Goal: Information Seeking & Learning: Check status

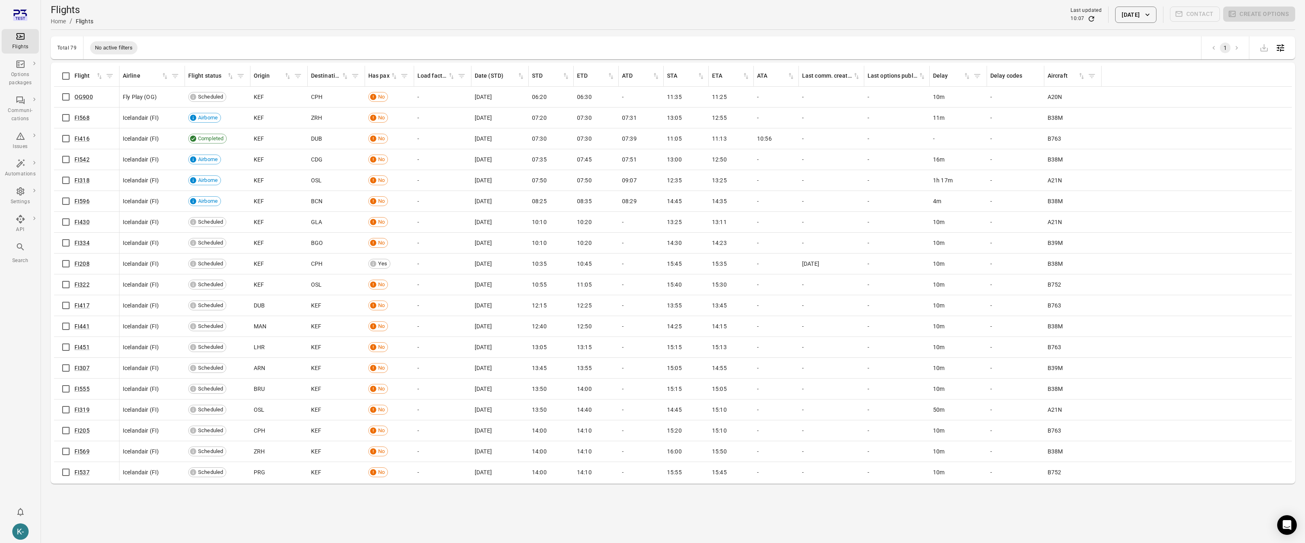
click at [458, 26] on div "Flights Home / Flights Last updated 10:07 [DATE] Contact Create options" at bounding box center [673, 14] width 1245 height 29
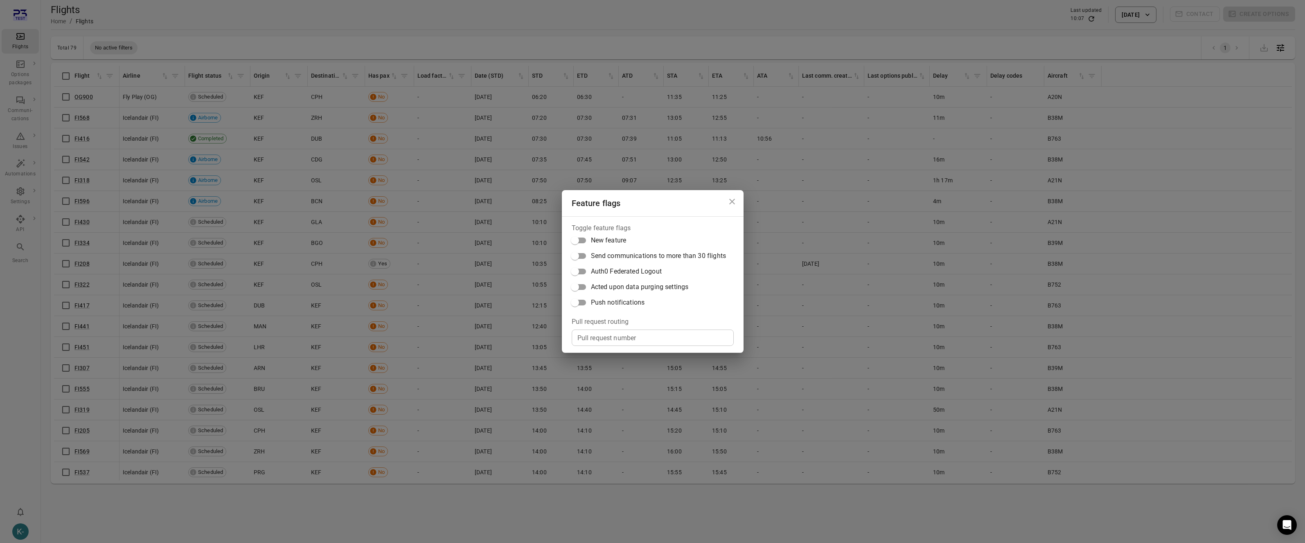
click at [597, 341] on input "Pull request number" at bounding box center [653, 338] width 162 height 16
paste input "*****"
type input "*****"
click at [841, 55] on div "Feature flags Toggle feature flags New feature Send communications to more than…" at bounding box center [652, 271] width 1305 height 543
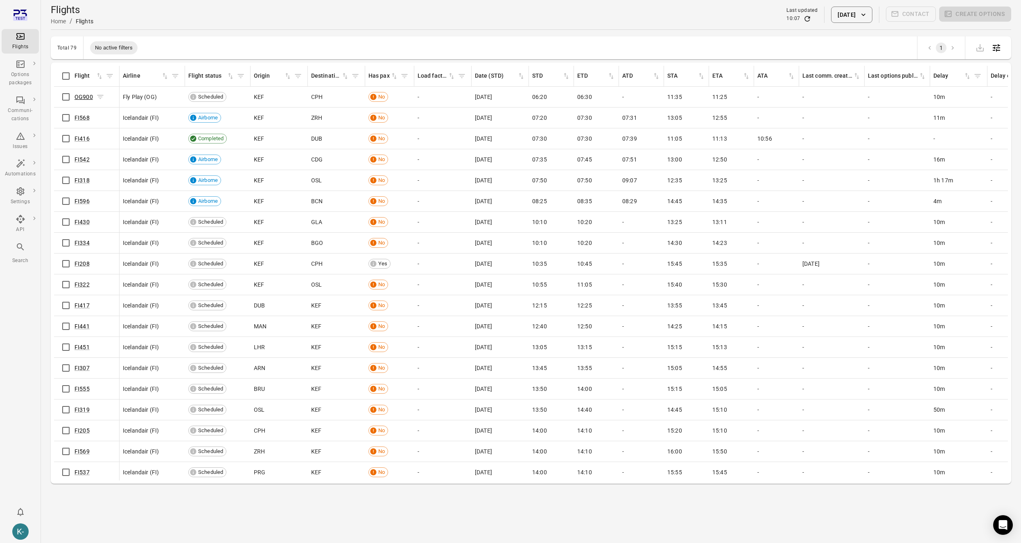
click at [81, 96] on link "OG900" at bounding box center [83, 97] width 18 height 7
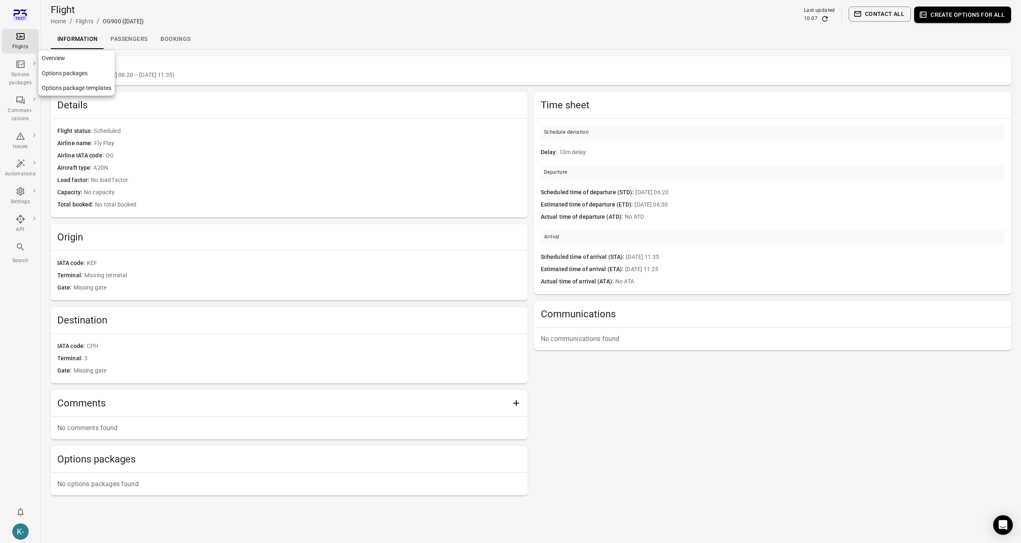
click at [49, 74] on link "Options packages" at bounding box center [76, 73] width 76 height 15
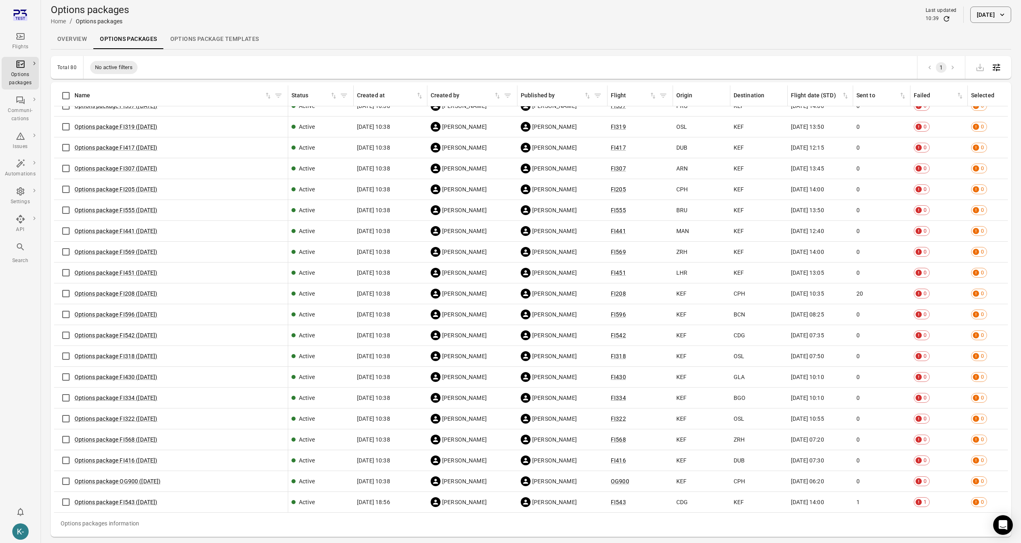
scroll to position [1239, 0]
click at [144, 292] on link "Options package FI208 ([DATE])" at bounding box center [115, 294] width 83 height 7
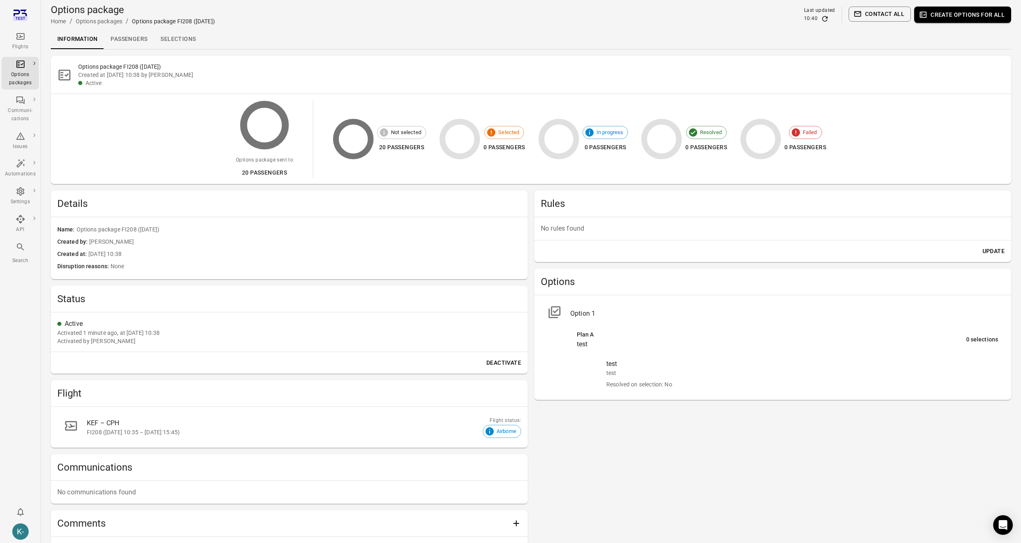
click at [126, 36] on link "Passengers" at bounding box center [129, 39] width 50 height 20
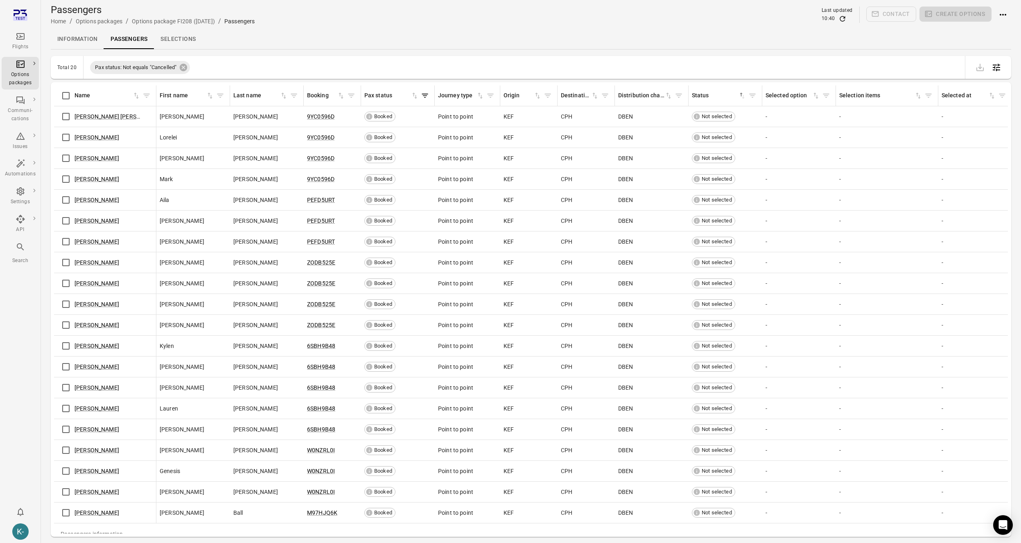
click at [25, 38] on div "Flights" at bounding box center [20, 42] width 31 height 20
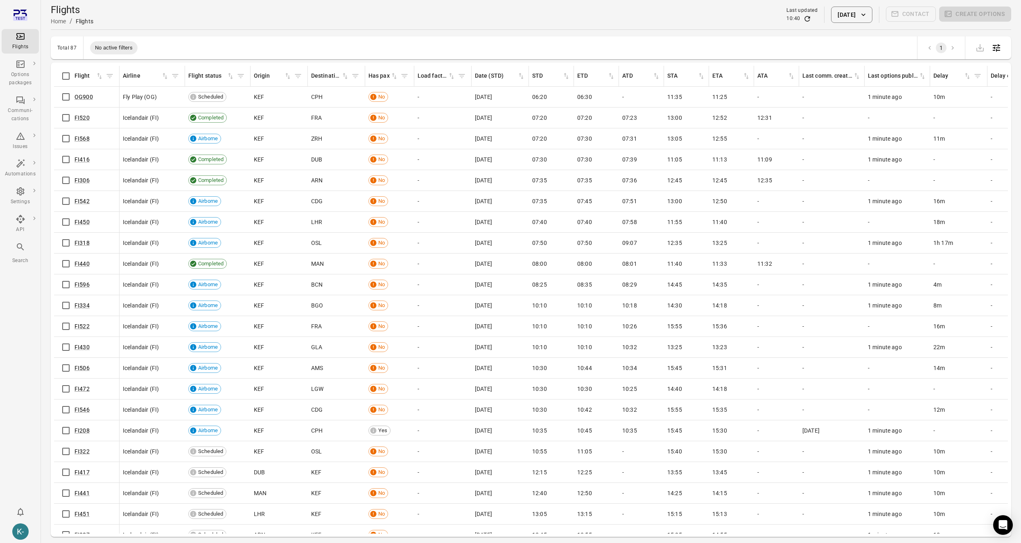
click at [841, 16] on button "[DATE]" at bounding box center [851, 15] width 41 height 16
click at [841, 92] on button "2" at bounding box center [861, 92] width 15 height 15
click at [841, 199] on button "Apply" at bounding box center [909, 201] width 28 height 17
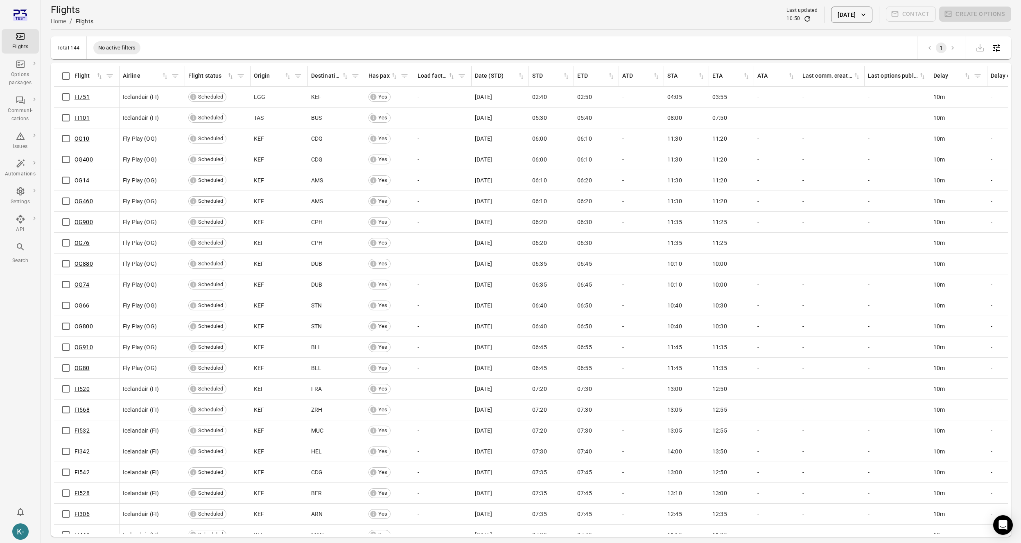
click at [841, 11] on button "[DATE]" at bounding box center [851, 15] width 41 height 16
click at [841, 90] on button "2" at bounding box center [861, 92] width 15 height 15
click at [841, 207] on button "Apply" at bounding box center [909, 201] width 28 height 17
click at [803, 19] on icon "Refresh data" at bounding box center [807, 19] width 8 height 8
click at [49, 73] on link "Options packages" at bounding box center [76, 73] width 76 height 15
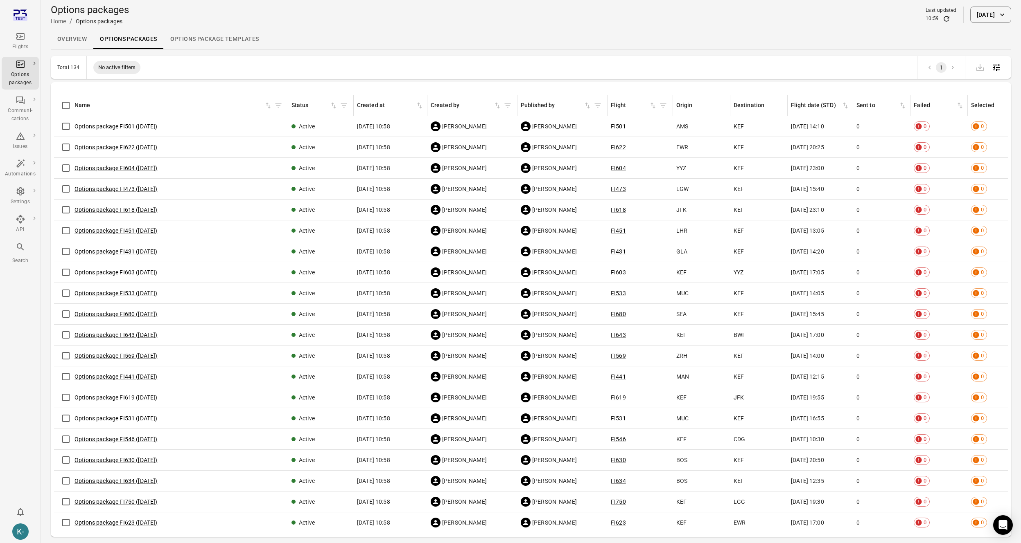
scroll to position [1906, 0]
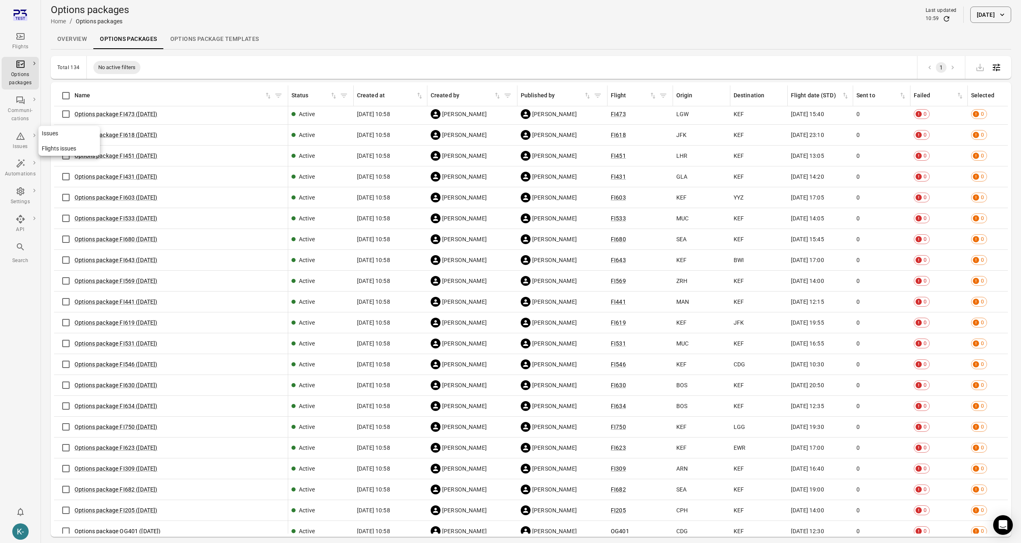
click at [57, 135] on link "Issues" at bounding box center [68, 133] width 61 height 15
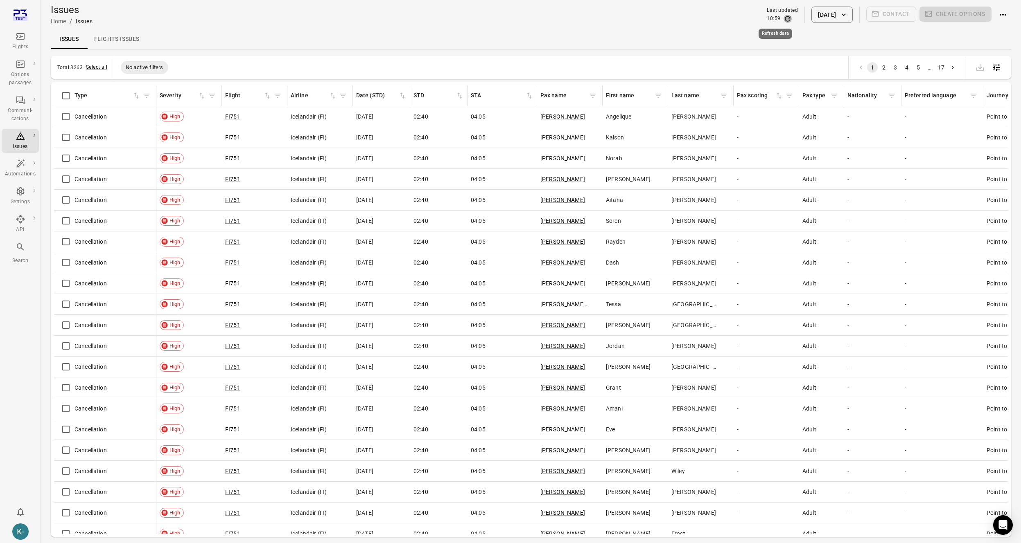
click at [783, 20] on icon "Refresh data" at bounding box center [787, 19] width 8 height 8
click at [246, 116] on icon "Issues information" at bounding box center [248, 117] width 8 height 8
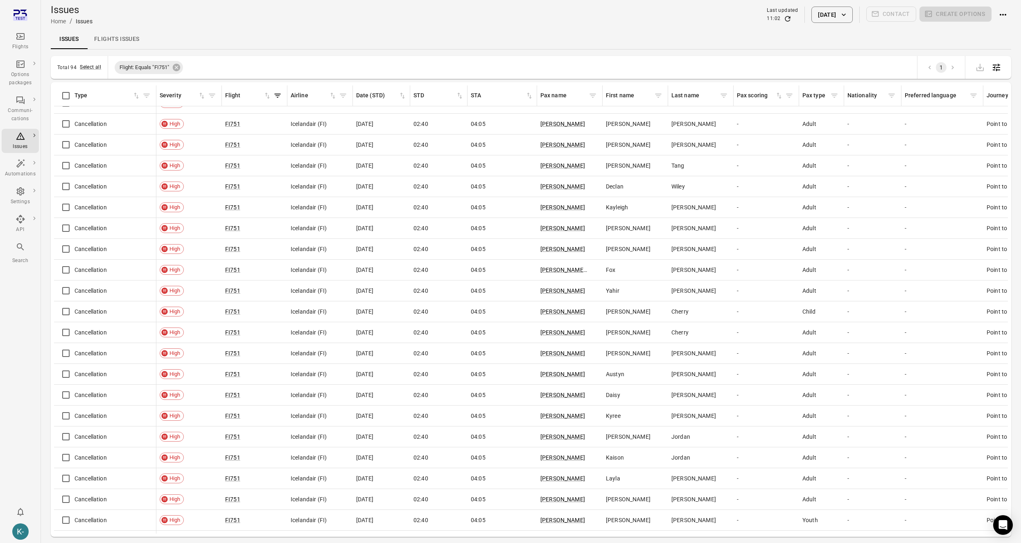
scroll to position [769, 0]
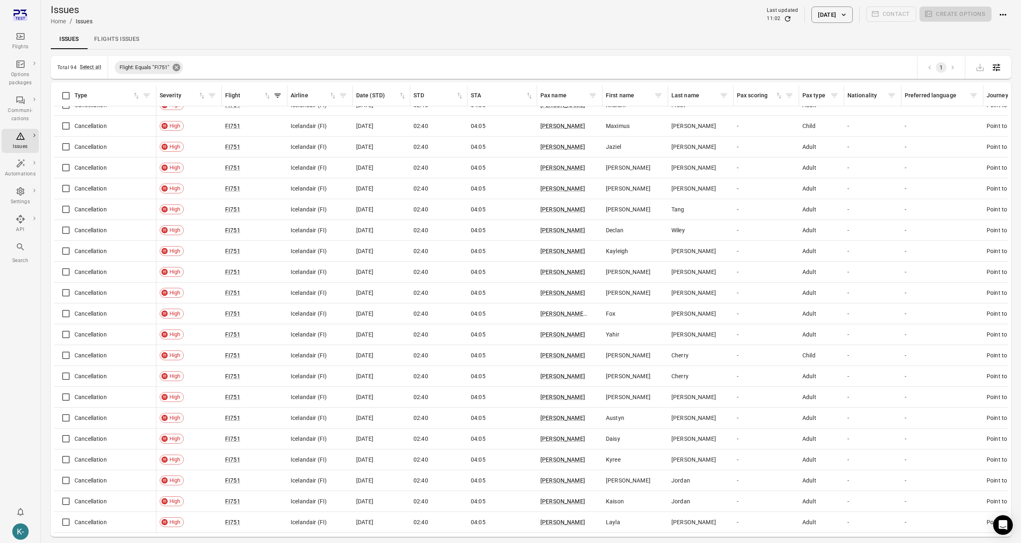
click at [176, 68] on icon at bounding box center [175, 67] width 7 height 7
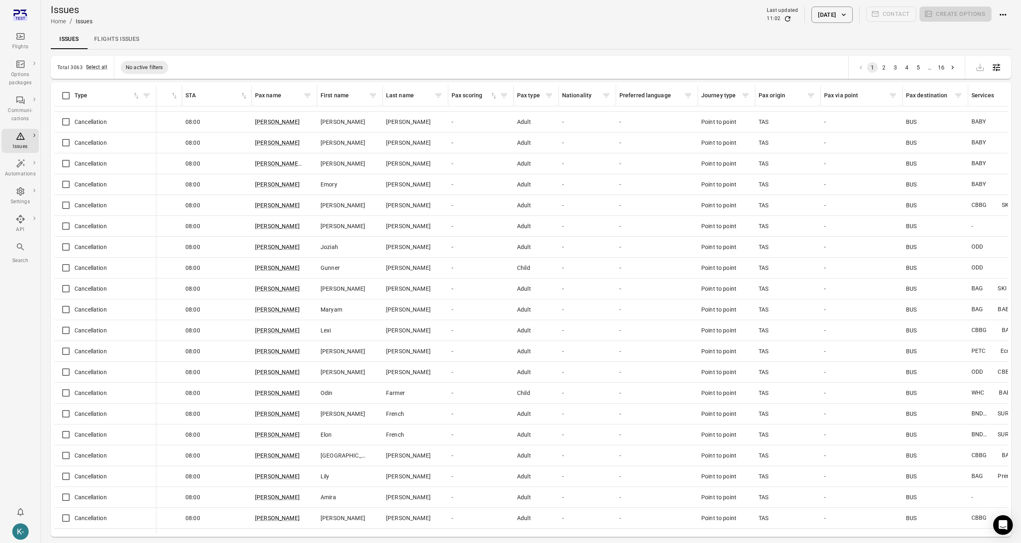
scroll to position [2247, 285]
click at [778, 142] on icon "Issues information" at bounding box center [776, 142] width 6 height 4
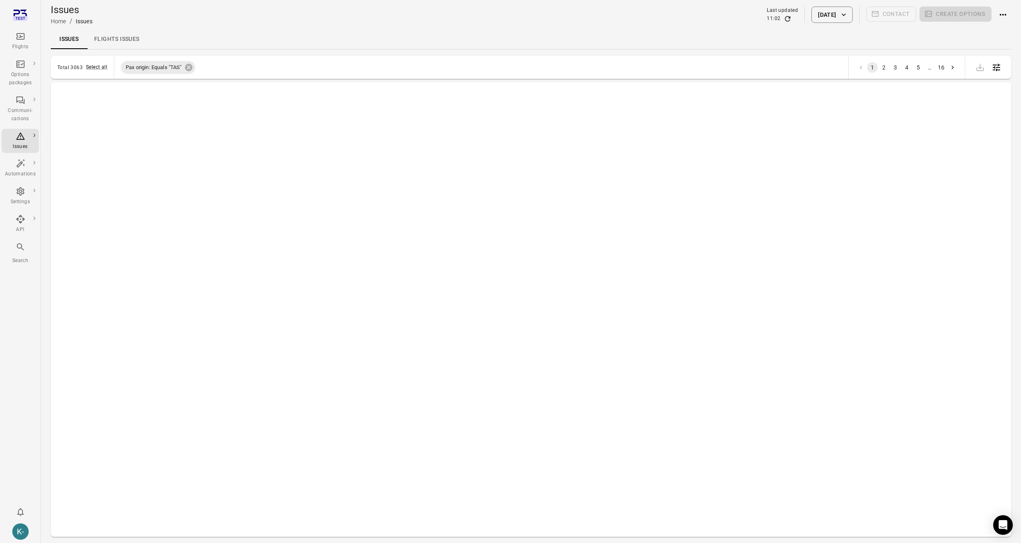
scroll to position [0, 285]
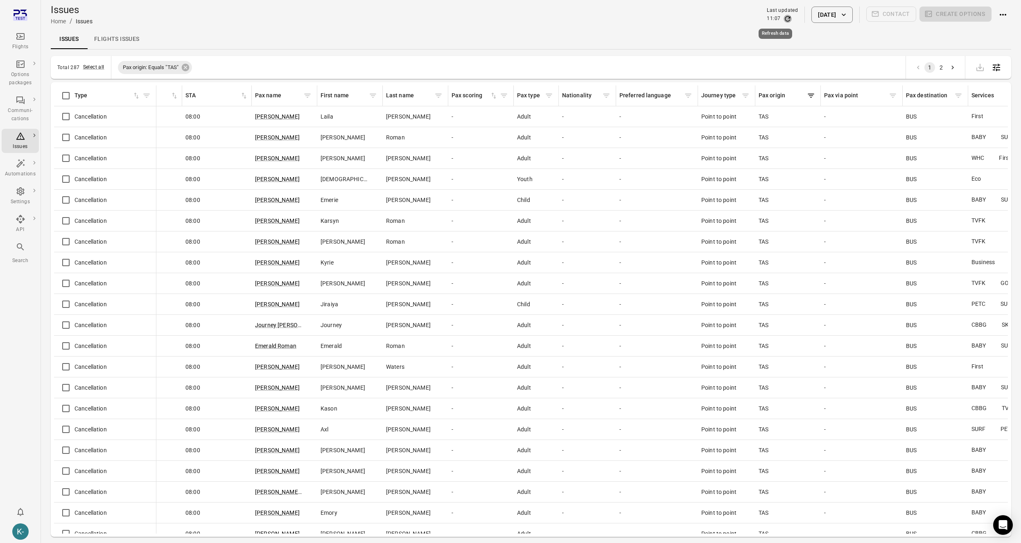
click at [783, 19] on icon "Refresh data" at bounding box center [787, 19] width 8 height 8
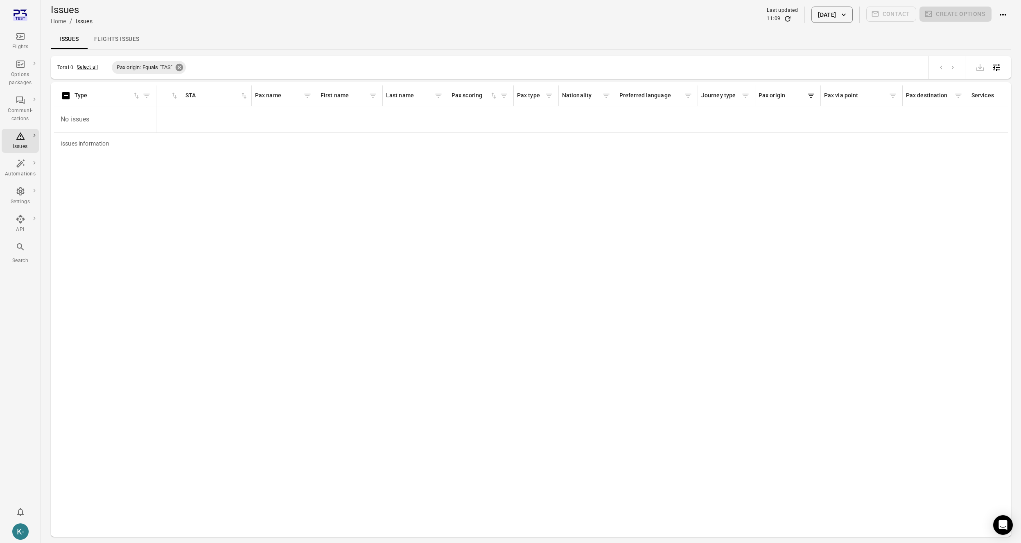
click at [183, 68] on icon at bounding box center [179, 67] width 7 height 7
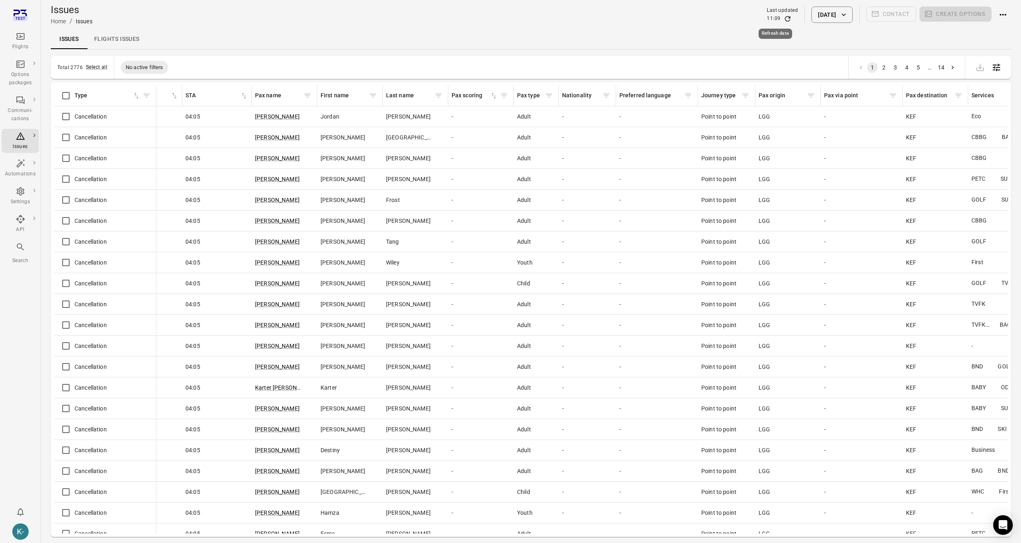
click at [783, 18] on icon "Refresh data" at bounding box center [787, 19] width 8 height 8
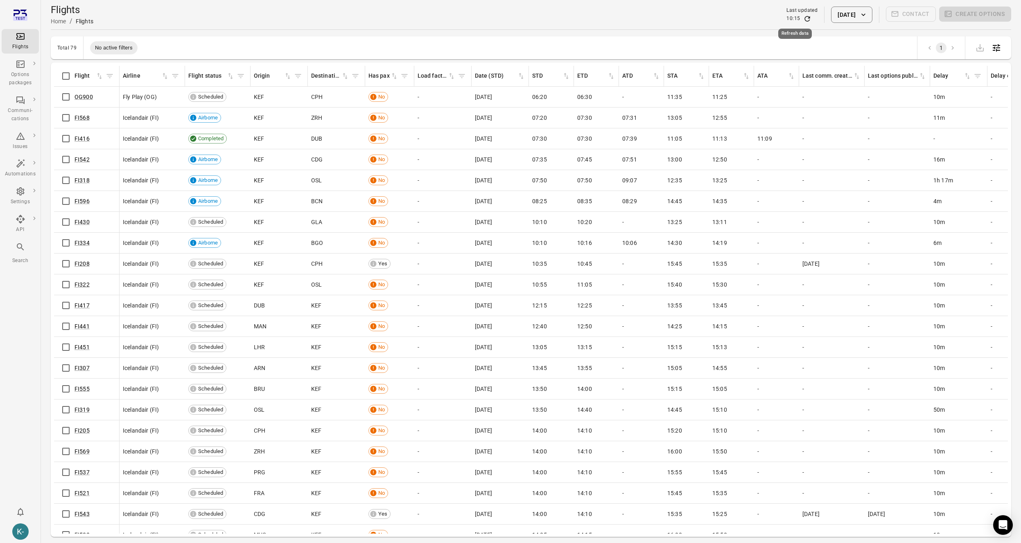
click at [803, 18] on icon "Refresh data" at bounding box center [807, 19] width 8 height 8
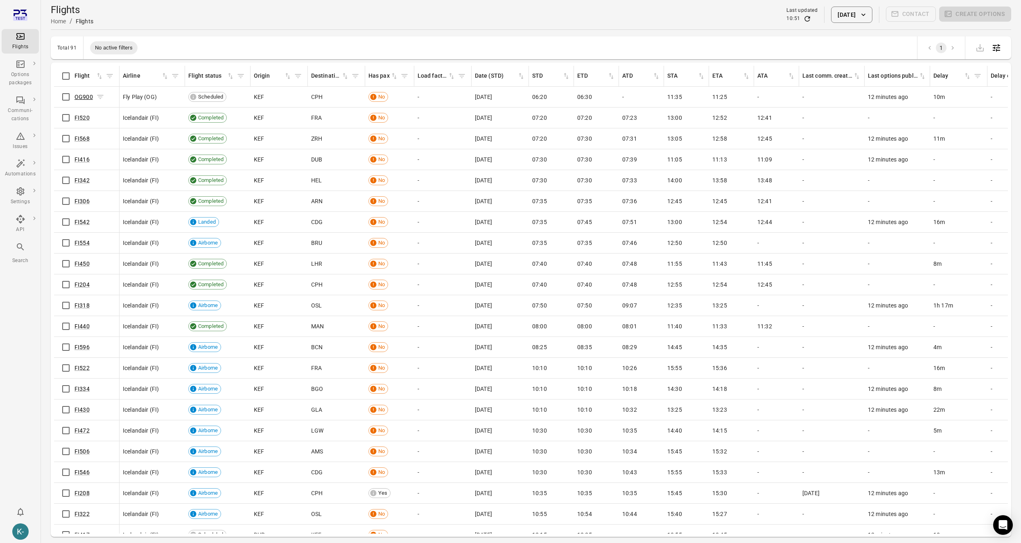
click at [88, 96] on link "OG900" at bounding box center [83, 97] width 18 height 7
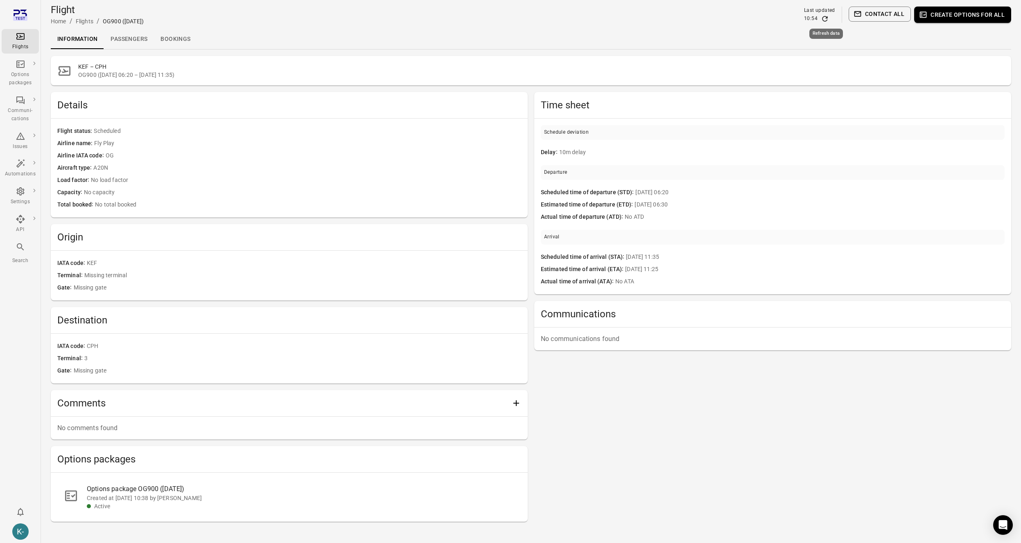
click at [826, 20] on icon "Refresh data" at bounding box center [825, 19] width 8 height 8
click at [737, 393] on div "Time sheet Schedule deviation Delay 10m delay Departure Scheduled time of depar…" at bounding box center [772, 307] width 477 height 430
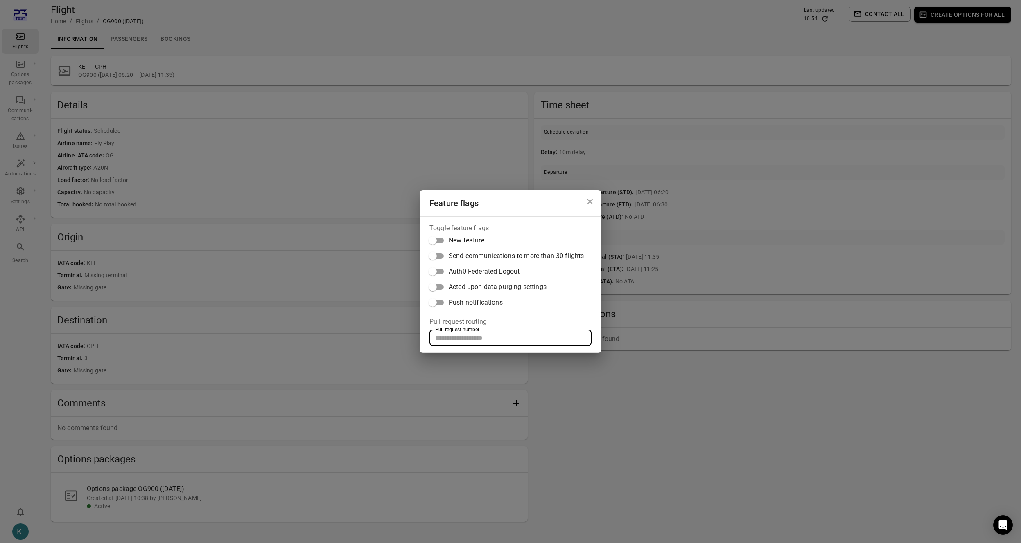
click at [486, 341] on input "Pull request number" at bounding box center [510, 338] width 162 height 16
paste input "*****"
type input "*****"
click at [699, 398] on div "Feature flags Toggle feature flags New feature Send communications to more than…" at bounding box center [510, 271] width 1021 height 543
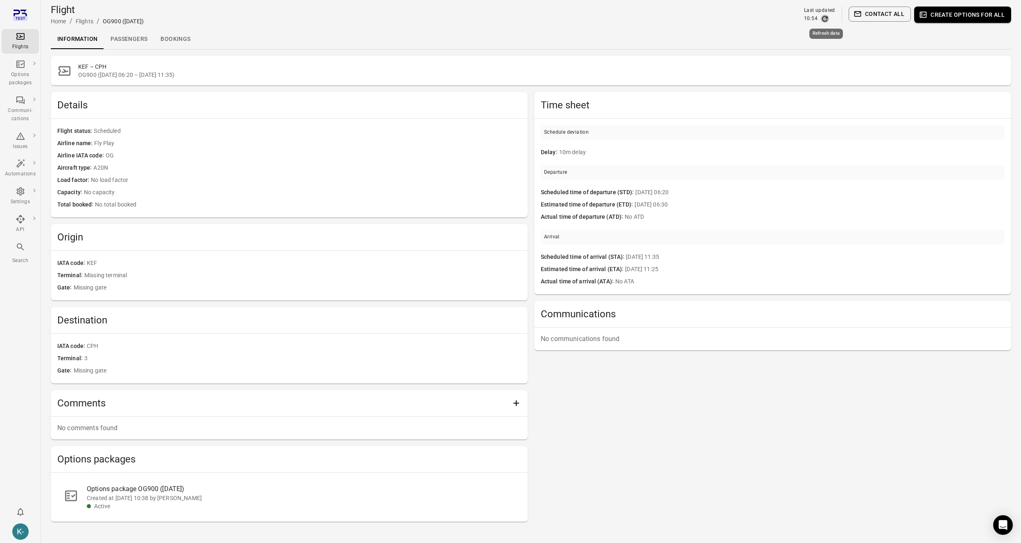
click at [825, 18] on icon "Refresh data" at bounding box center [825, 19] width 8 height 8
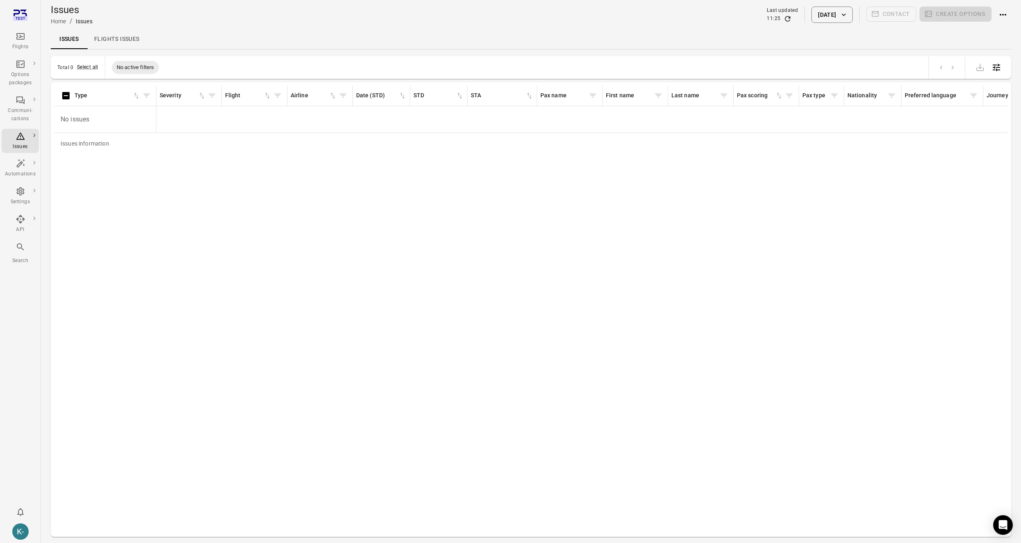
click at [775, 23] on div "Issues Home / Issues Last updated 11:25 2 Oct 2025 Contact Create options" at bounding box center [531, 14] width 960 height 23
click at [783, 20] on icon "Refresh data" at bounding box center [787, 19] width 8 height 8
